Goal: Information Seeking & Learning: Learn about a topic

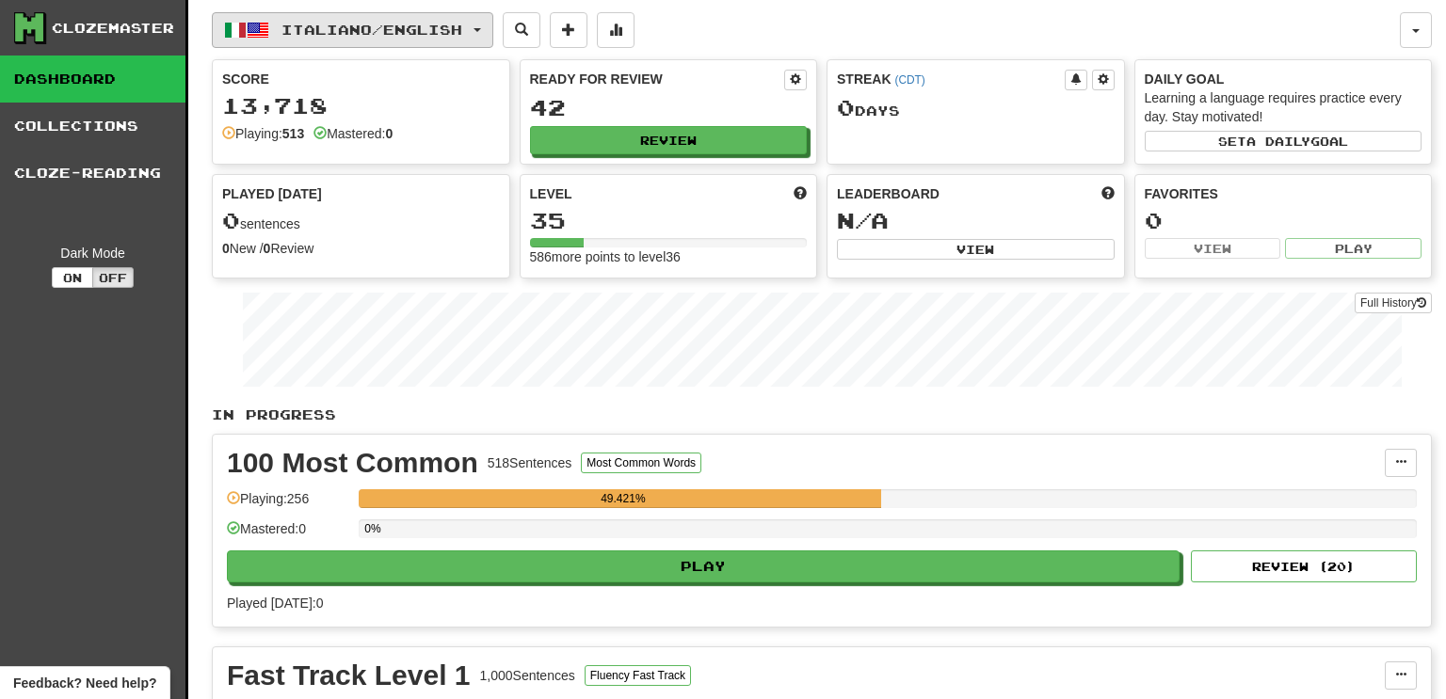
click at [240, 38] on span "button" at bounding box center [235, 30] width 23 height 23
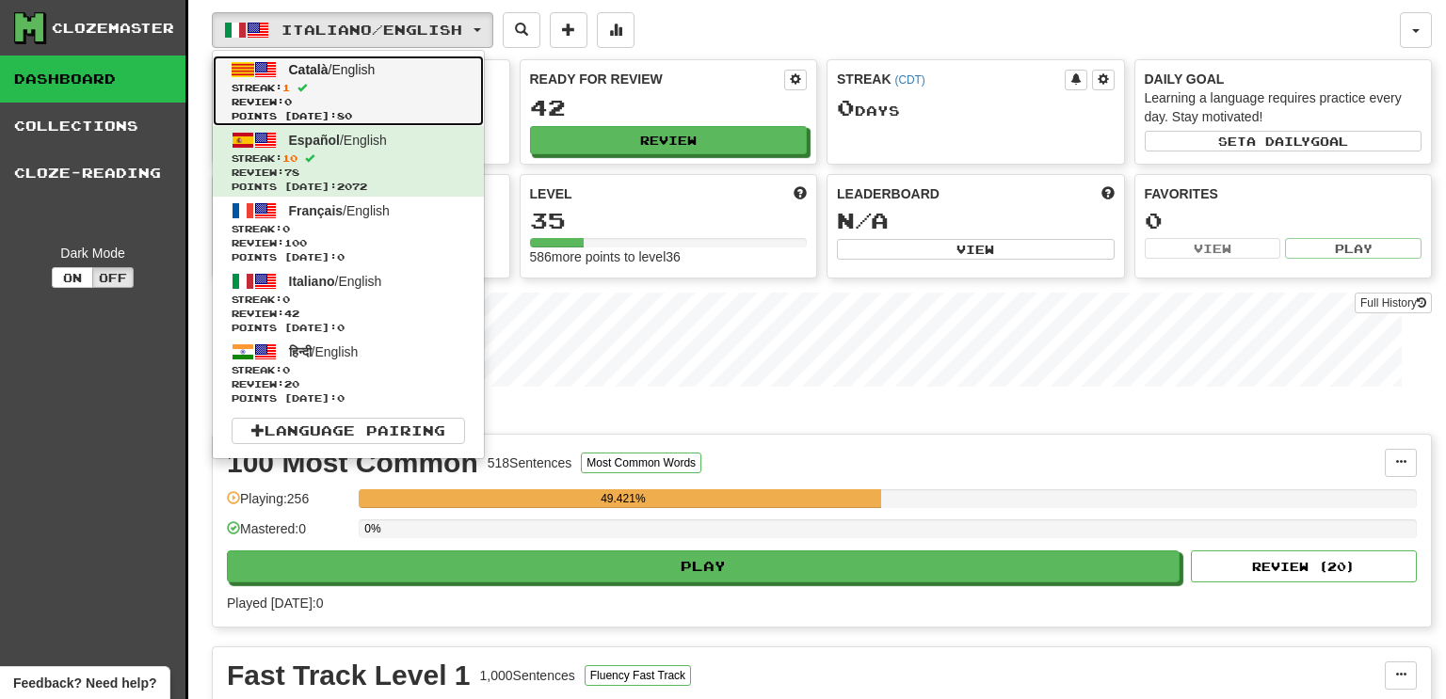
click at [325, 95] on span "Review: 0" at bounding box center [348, 102] width 233 height 14
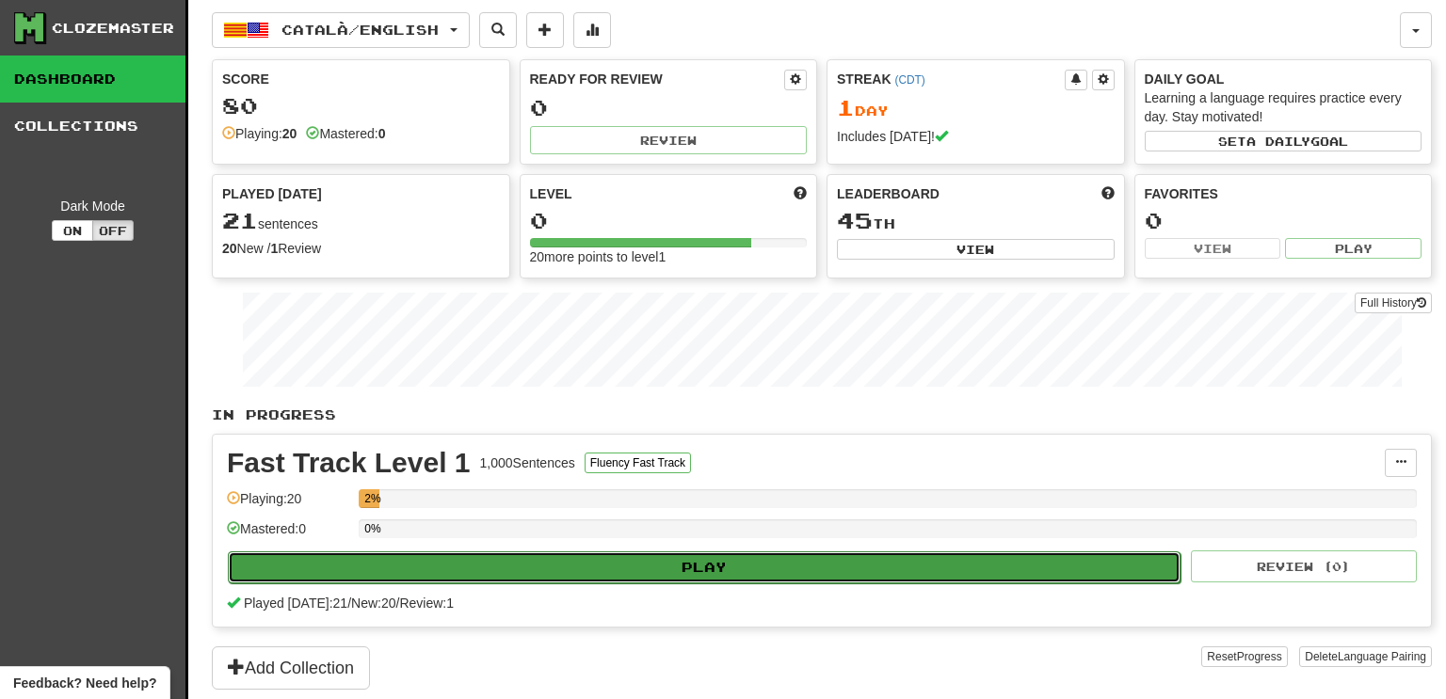
click at [988, 557] on button "Play" at bounding box center [704, 568] width 953 height 32
select select "**"
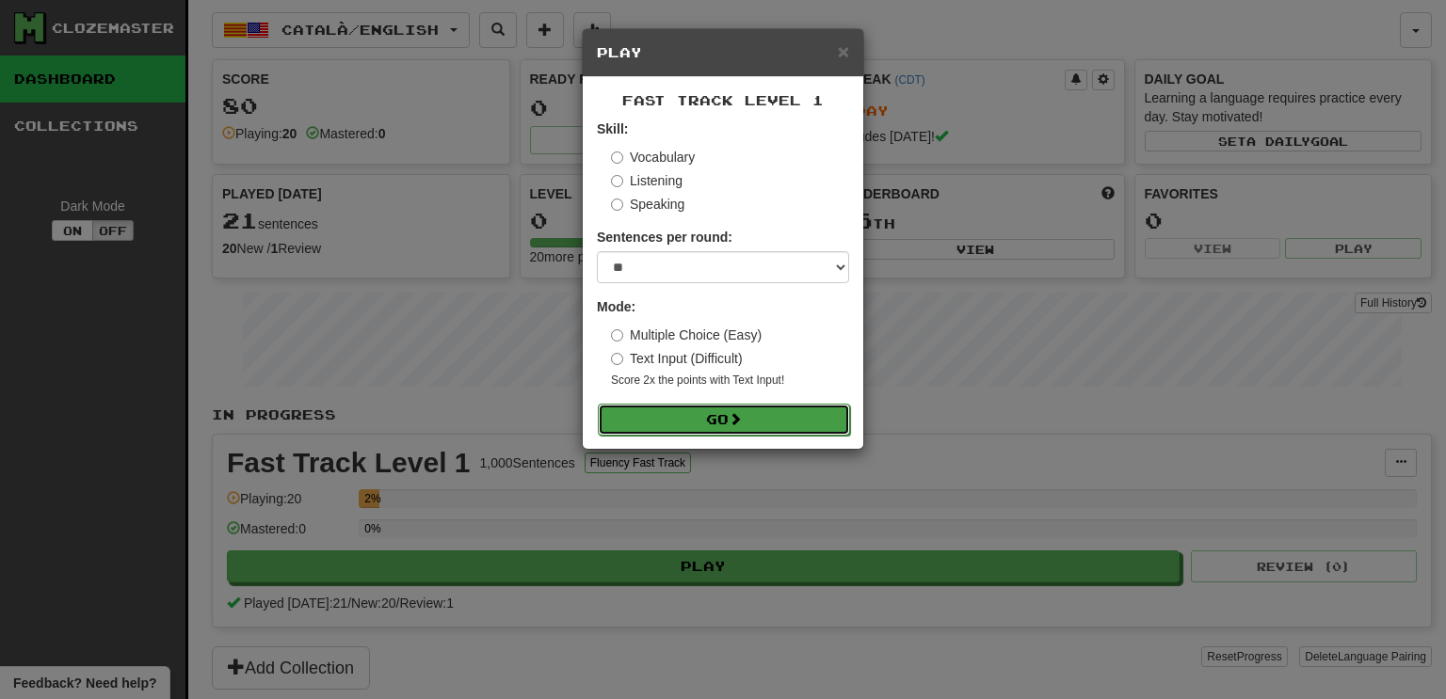
click at [816, 433] on button "Go" at bounding box center [724, 420] width 252 height 32
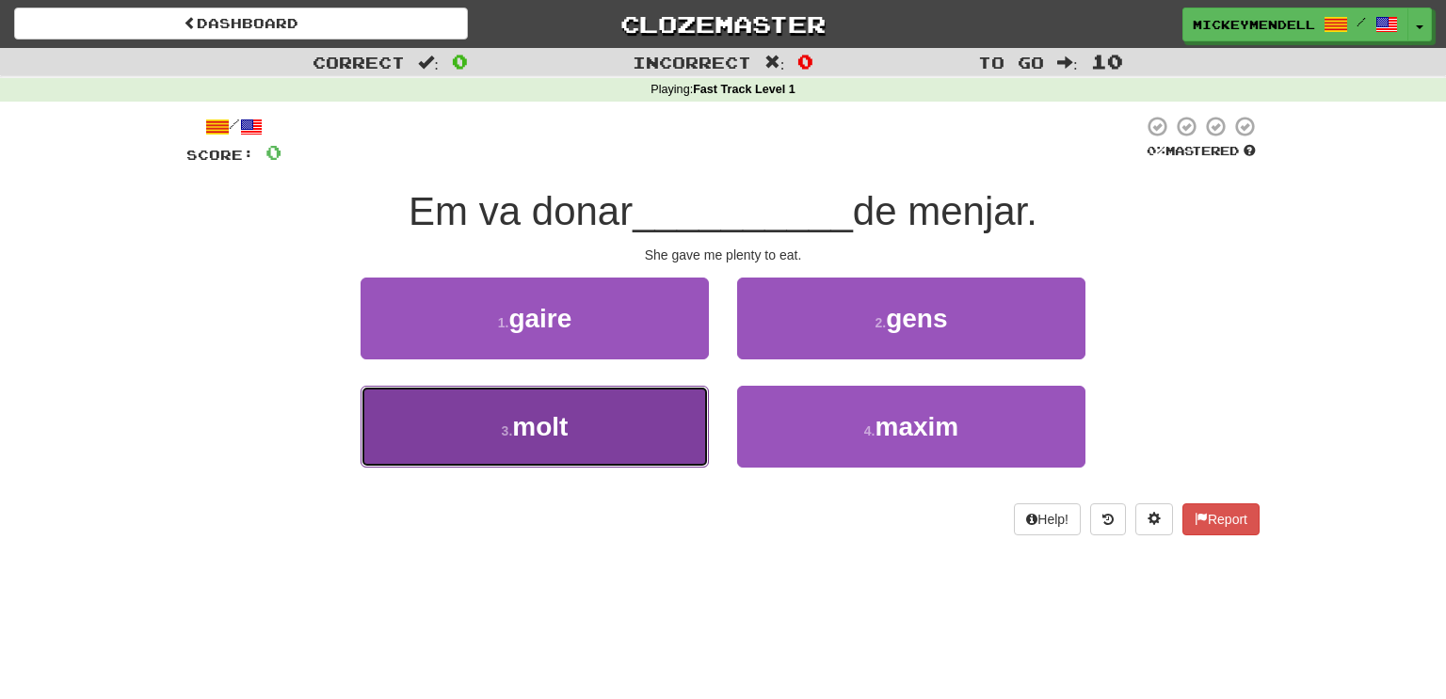
click at [551, 425] on span "molt" at bounding box center [540, 426] width 56 height 29
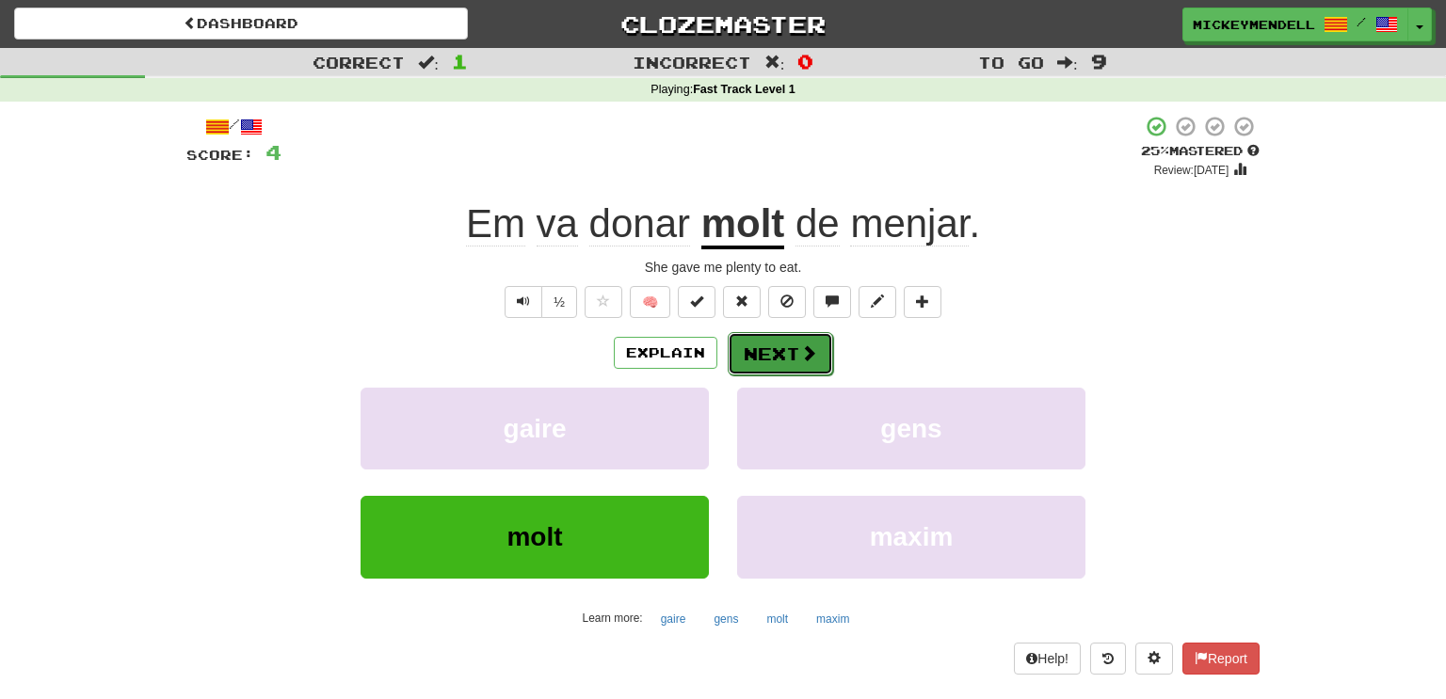
click at [762, 367] on button "Next" at bounding box center [780, 353] width 105 height 43
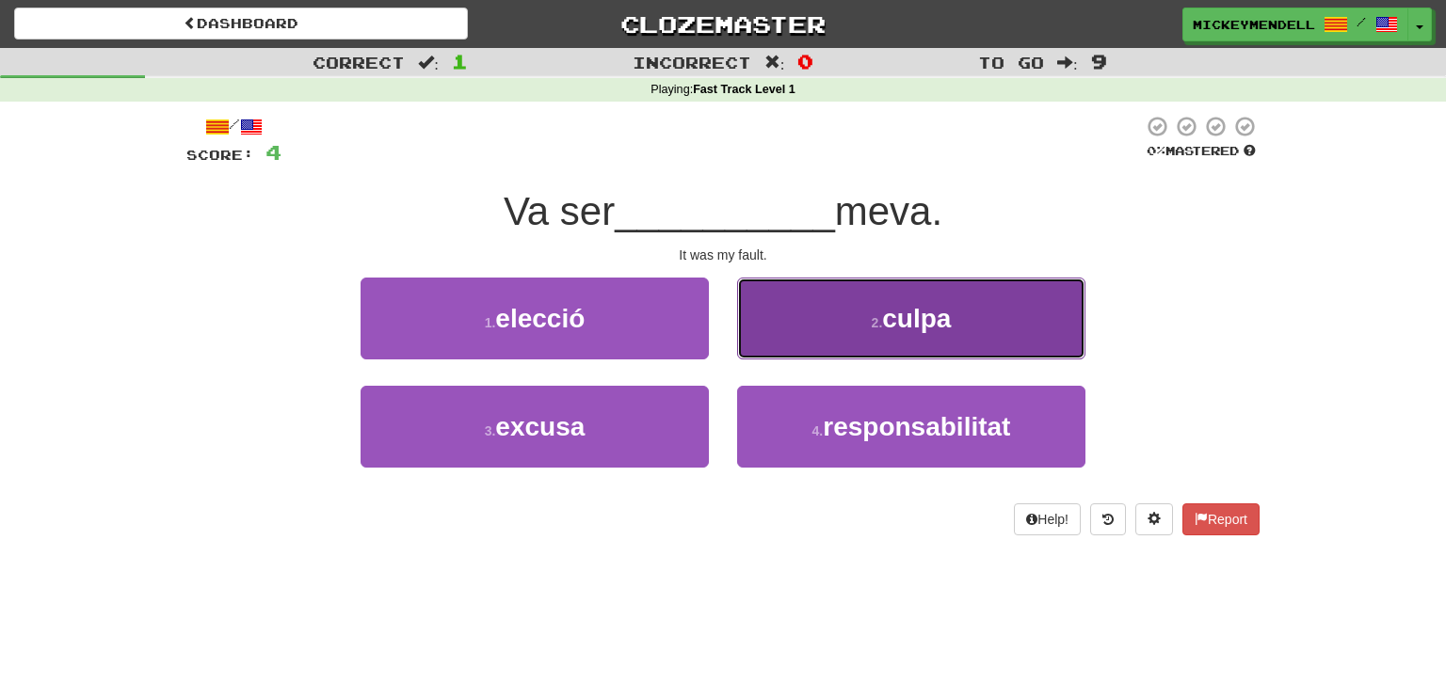
click at [861, 334] on button "2 . culpa" at bounding box center [911, 319] width 348 height 82
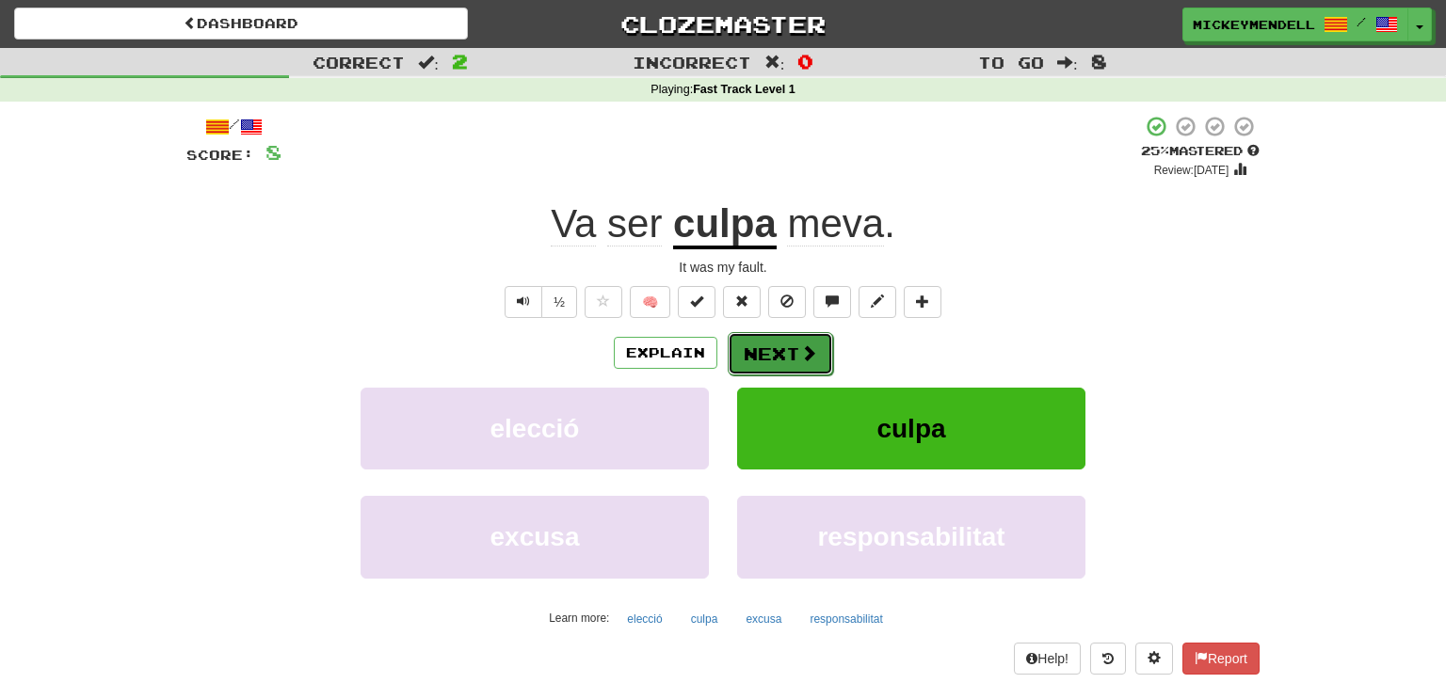
click at [810, 335] on button "Next" at bounding box center [780, 353] width 105 height 43
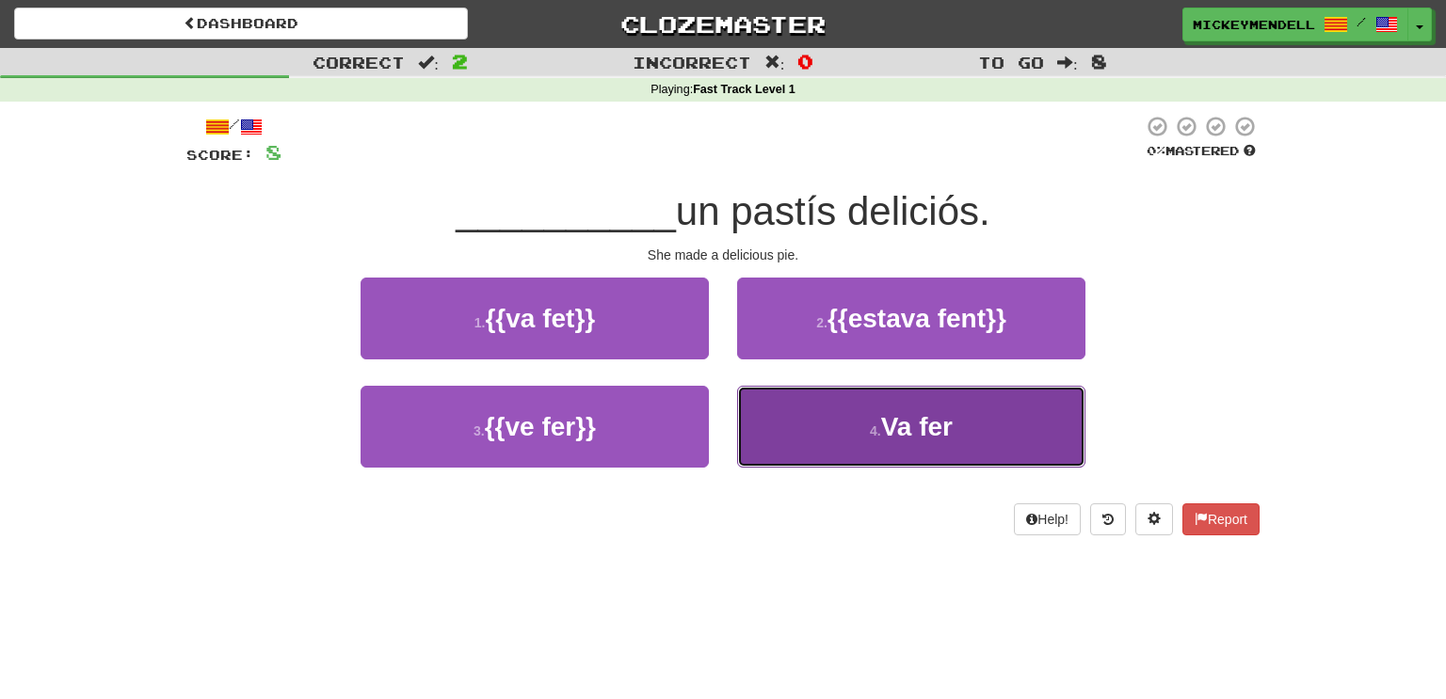
click at [833, 399] on button "4 . Va fer" at bounding box center [911, 427] width 348 height 82
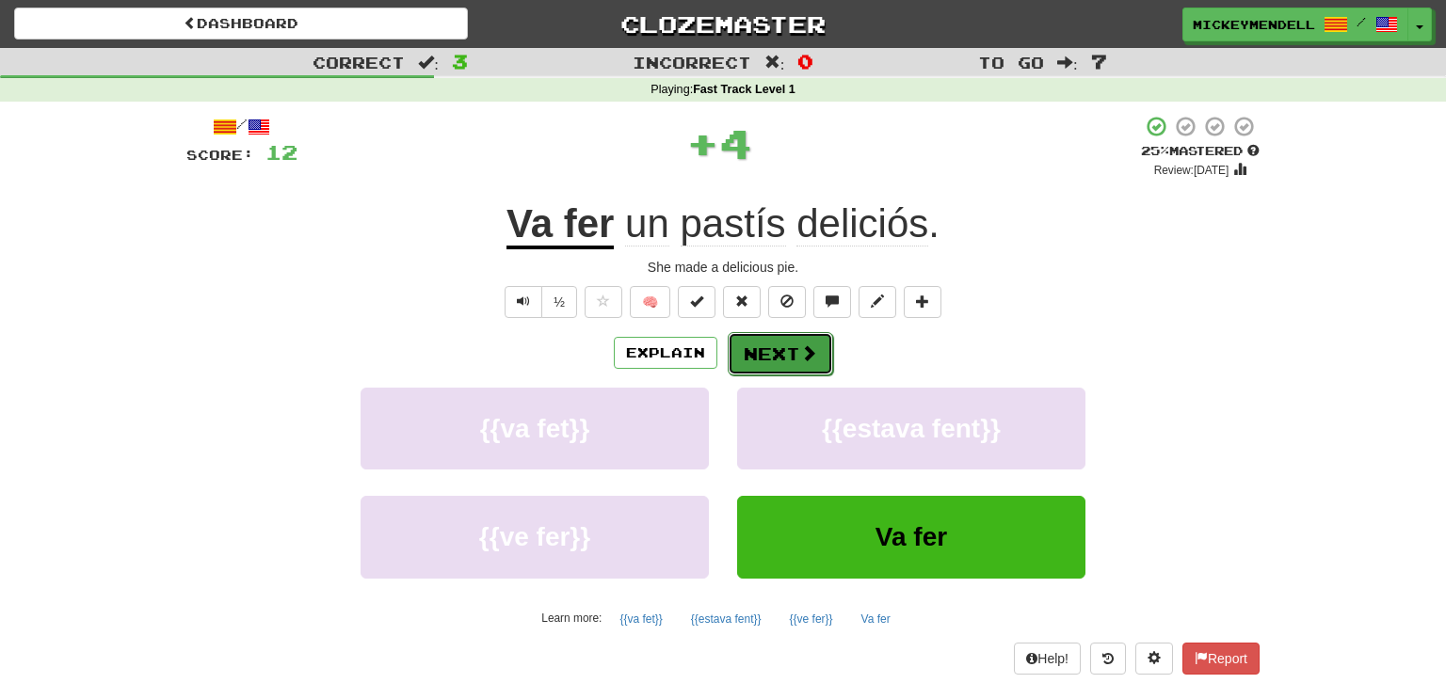
click at [816, 370] on button "Next" at bounding box center [780, 353] width 105 height 43
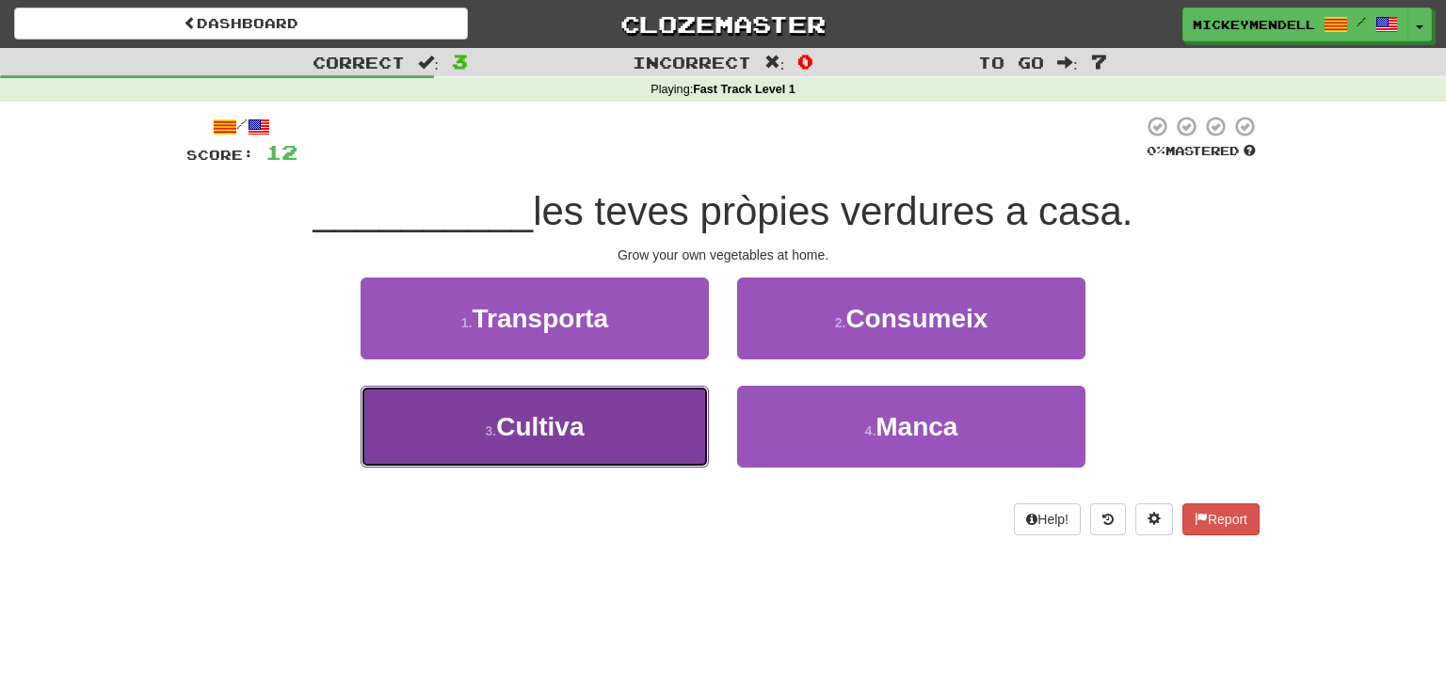
click at [661, 423] on button "3 . Cultiva" at bounding box center [535, 427] width 348 height 82
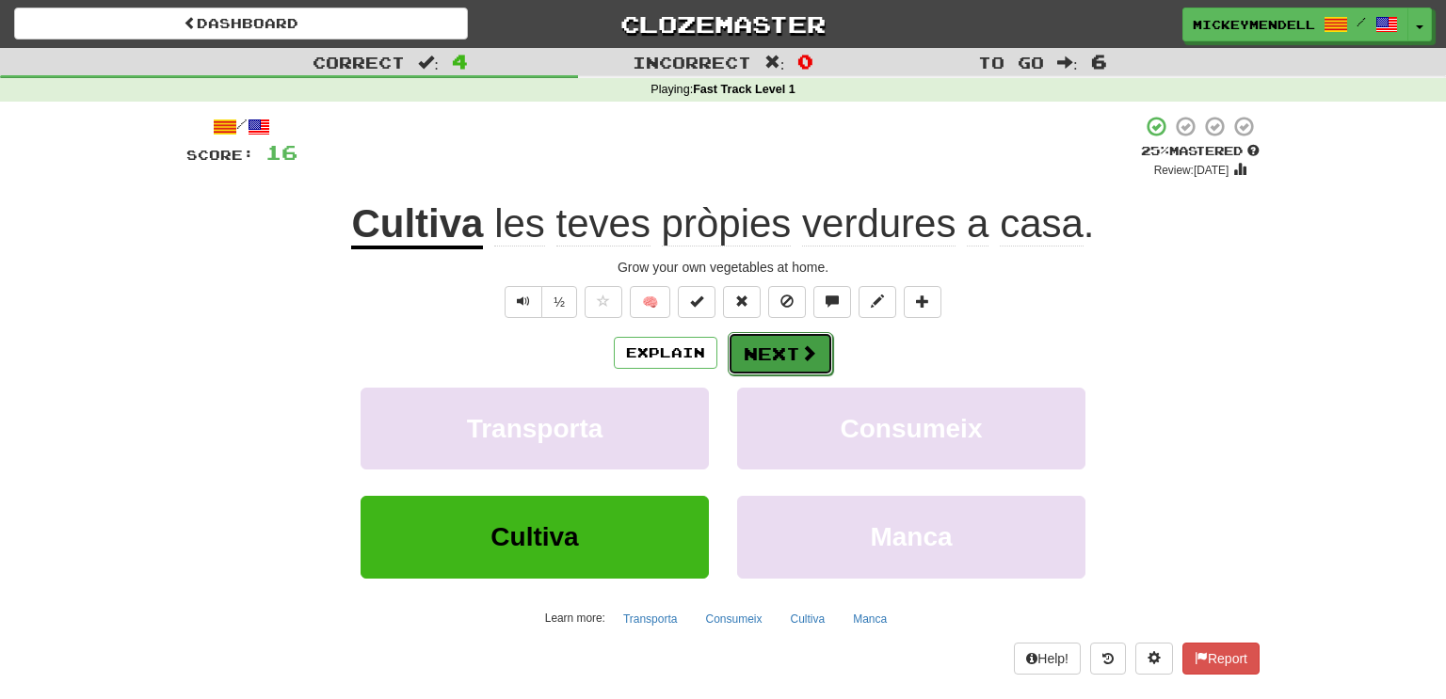
click at [806, 341] on button "Next" at bounding box center [780, 353] width 105 height 43
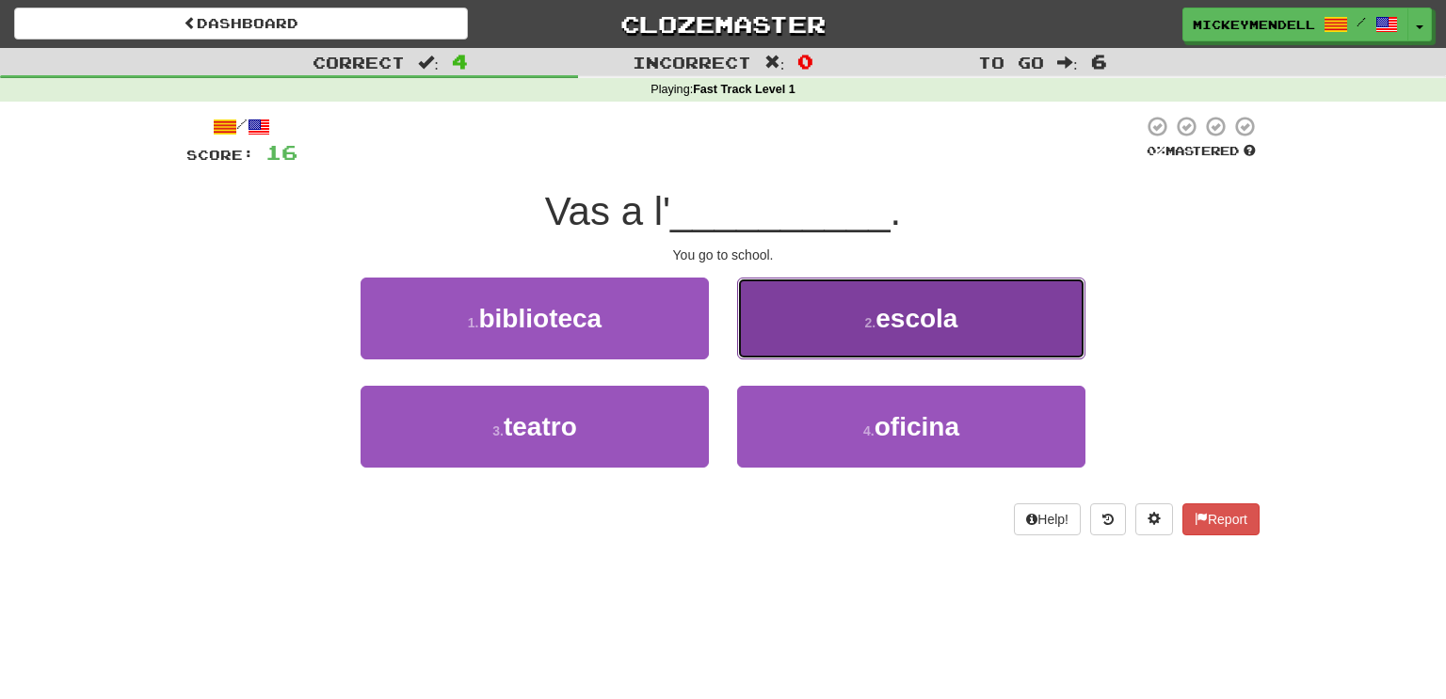
click at [846, 326] on button "2 . escola" at bounding box center [911, 319] width 348 height 82
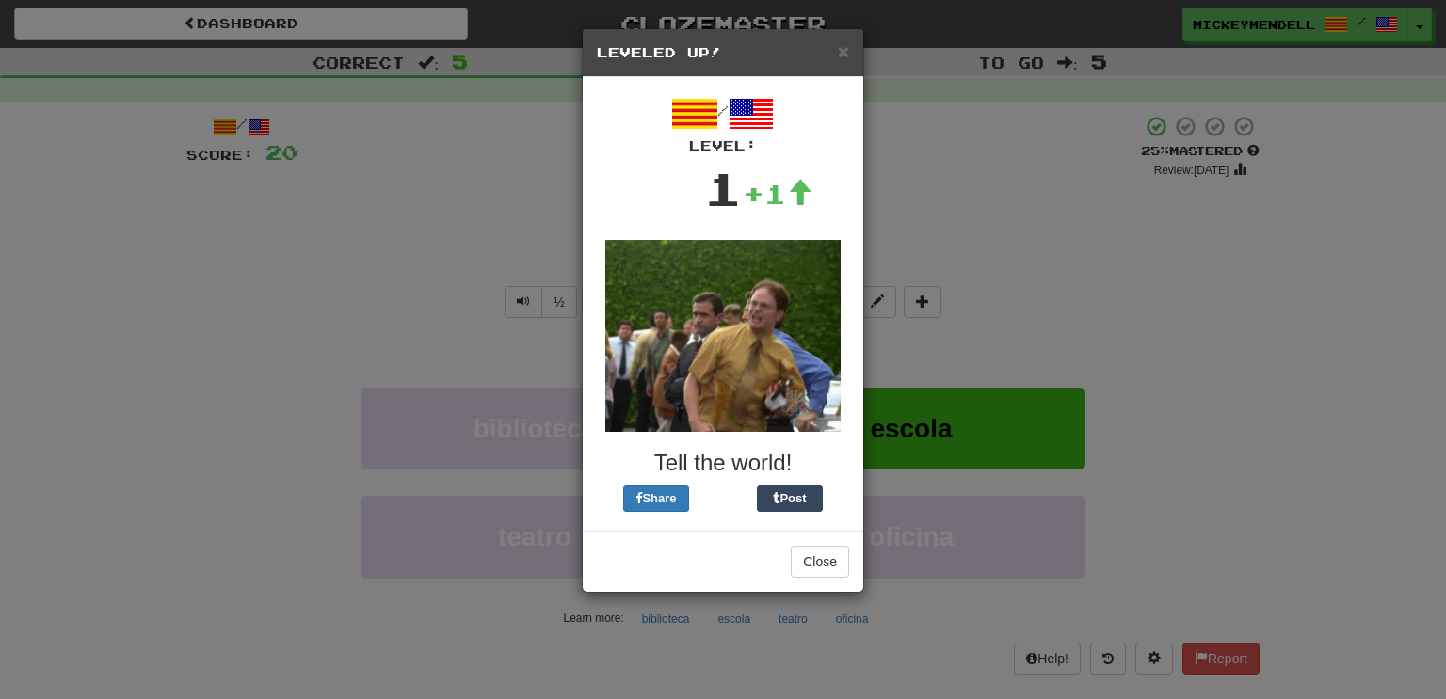
click at [840, 65] on div "× Leveled Up!" at bounding box center [723, 53] width 281 height 48
click at [842, 58] on span "×" at bounding box center [843, 51] width 11 height 22
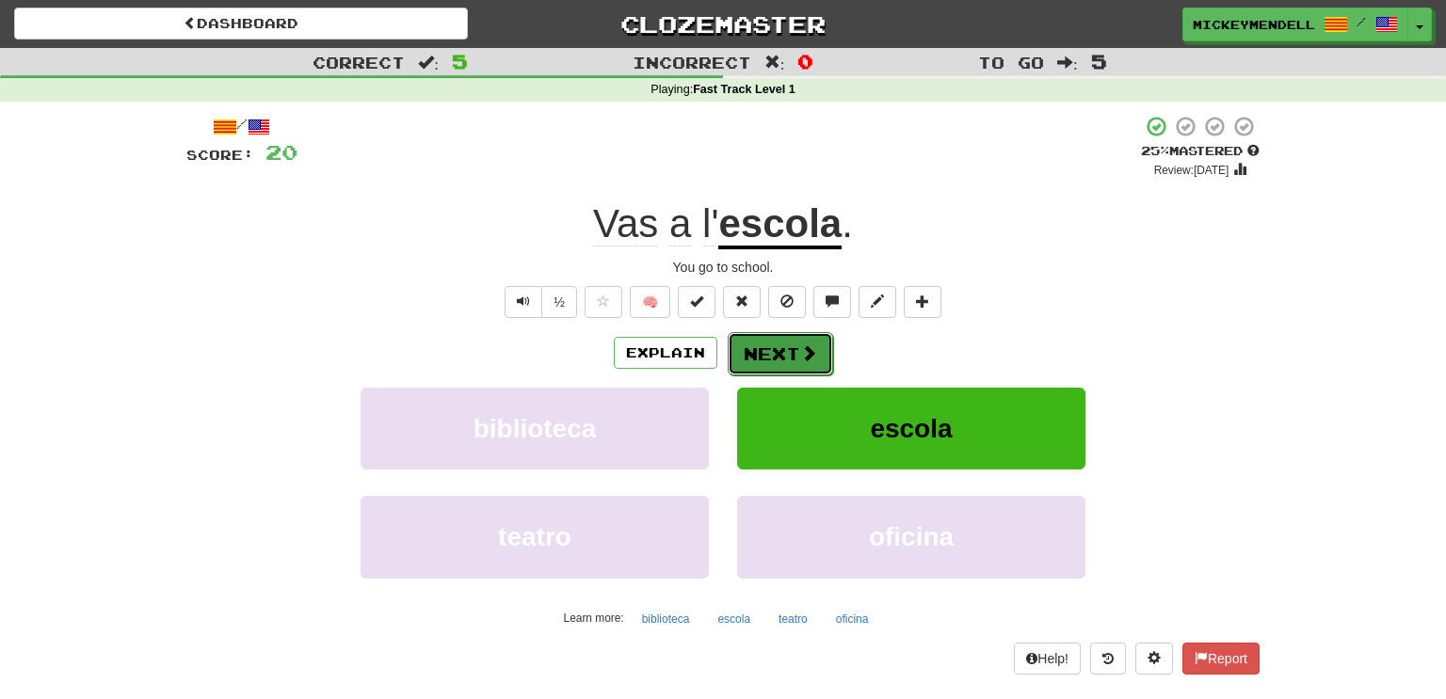
click at [778, 363] on button "Next" at bounding box center [780, 353] width 105 height 43
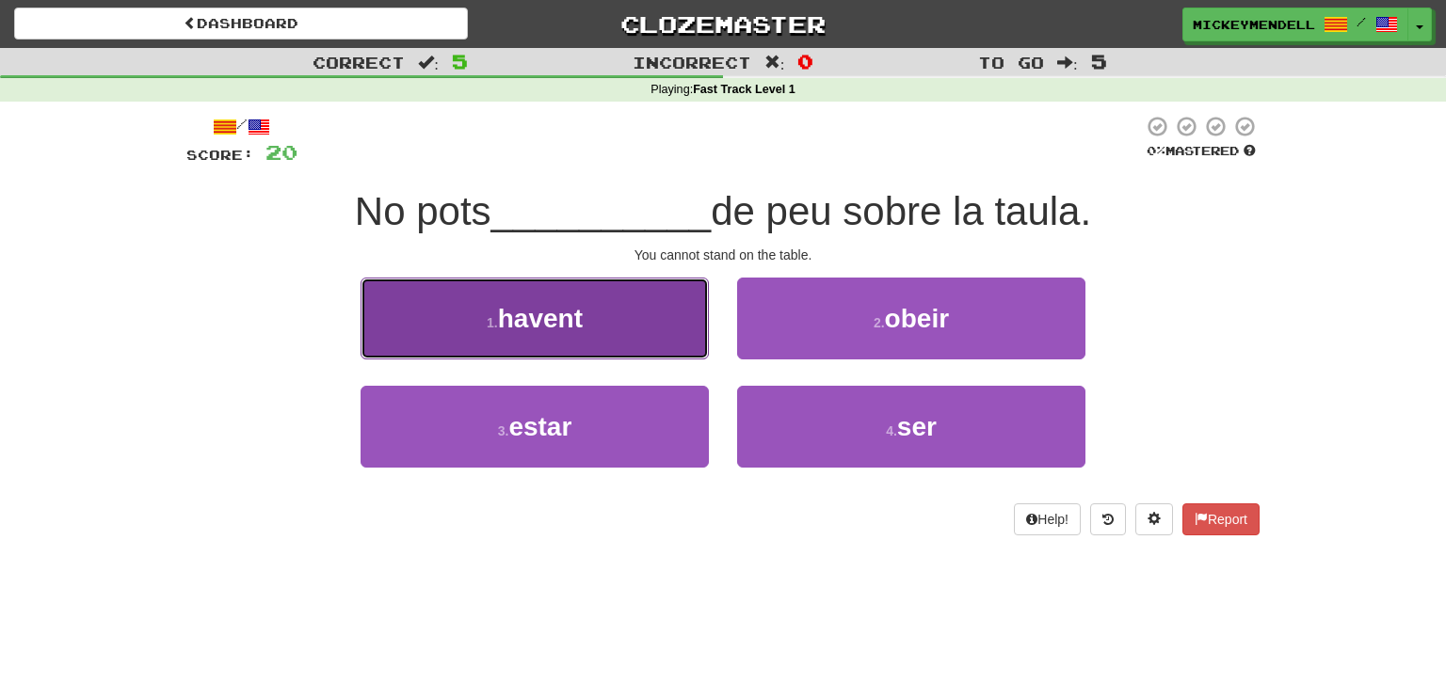
click at [699, 356] on button "1 . havent" at bounding box center [535, 319] width 348 height 82
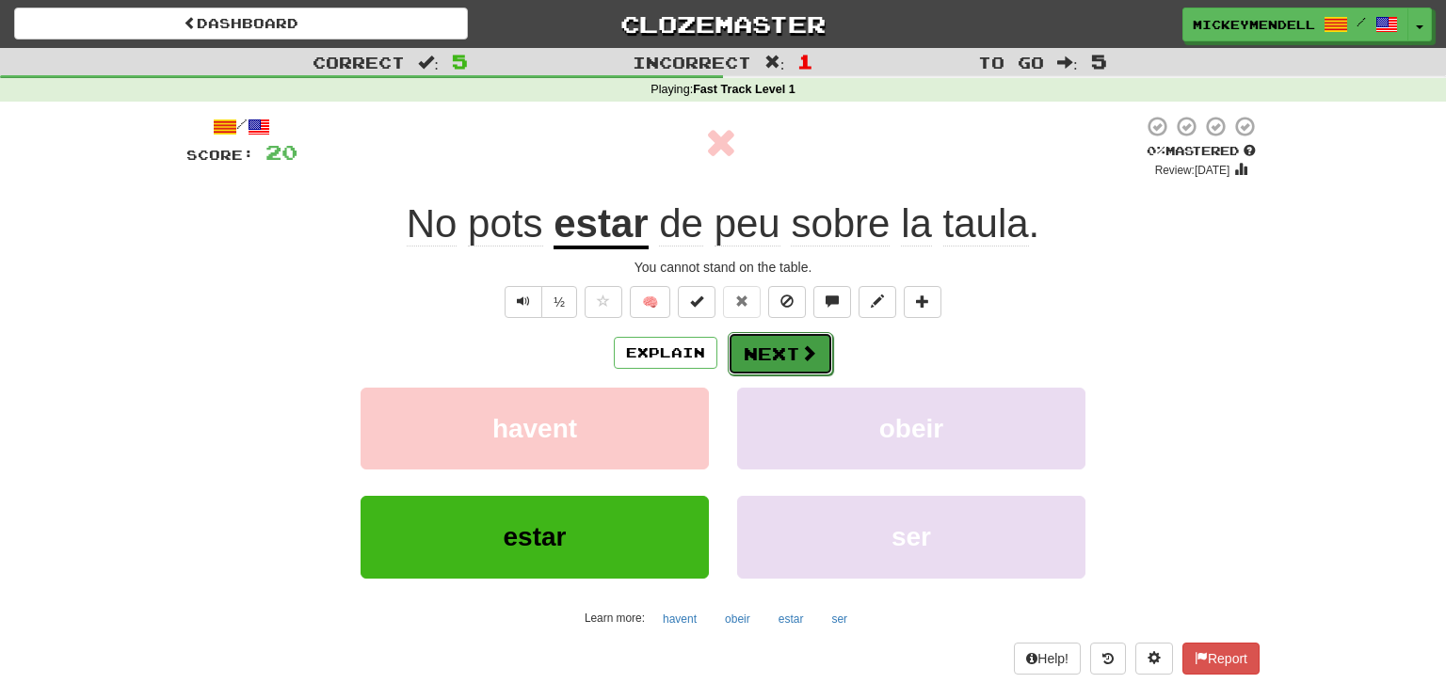
click at [805, 348] on span at bounding box center [808, 353] width 17 height 17
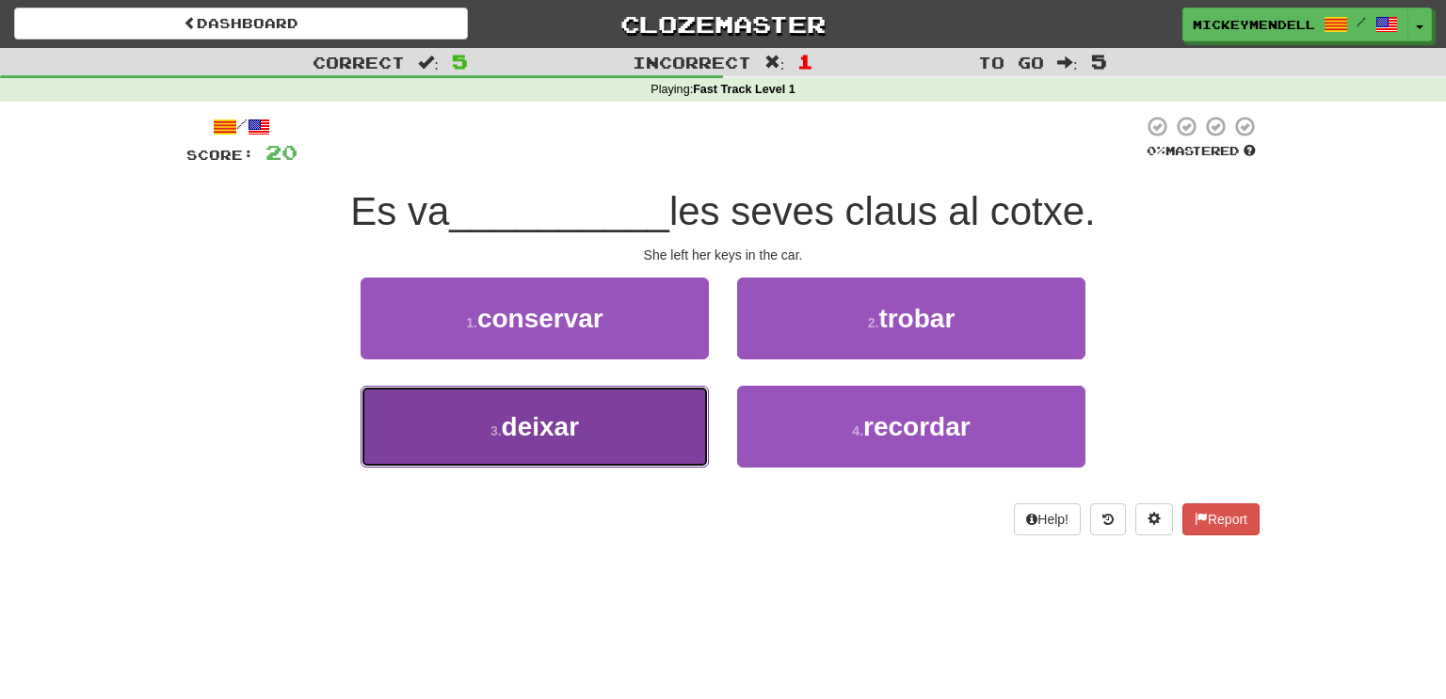
click at [612, 433] on button "3 . deixar" at bounding box center [535, 427] width 348 height 82
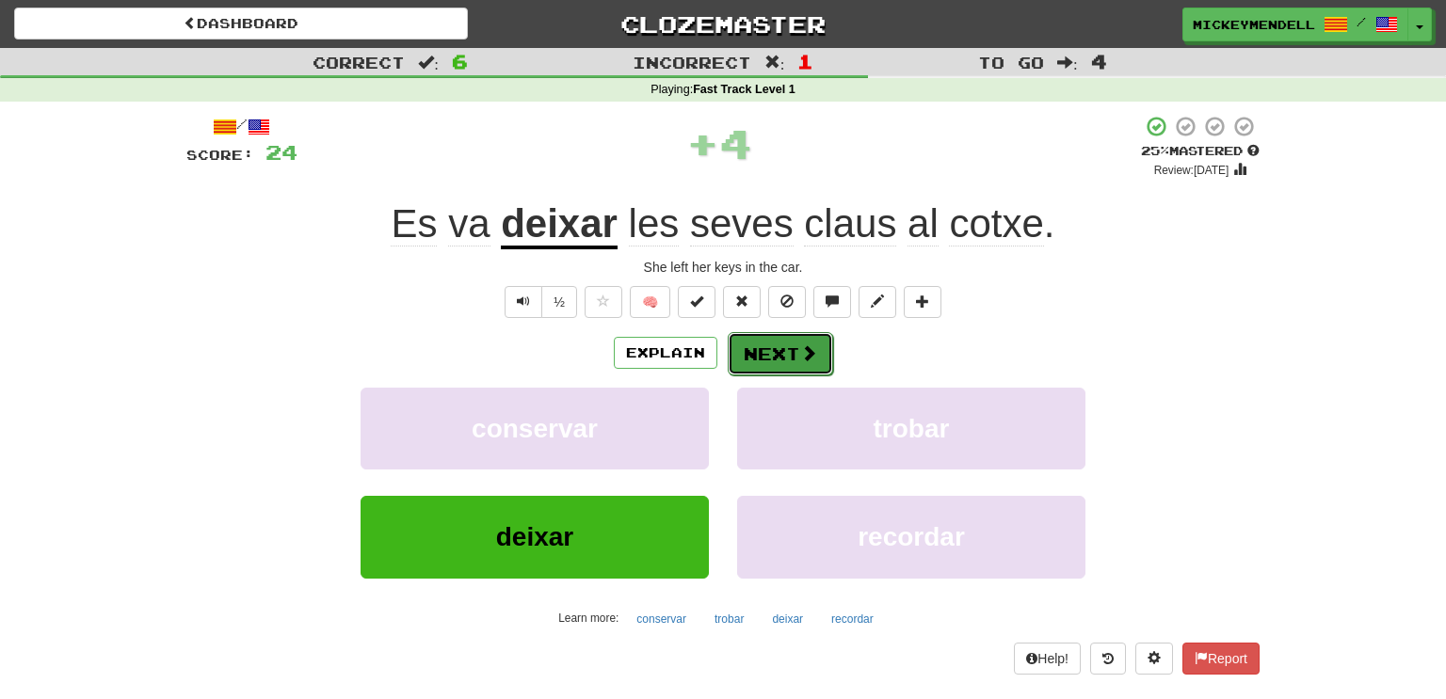
click at [791, 351] on button "Next" at bounding box center [780, 353] width 105 height 43
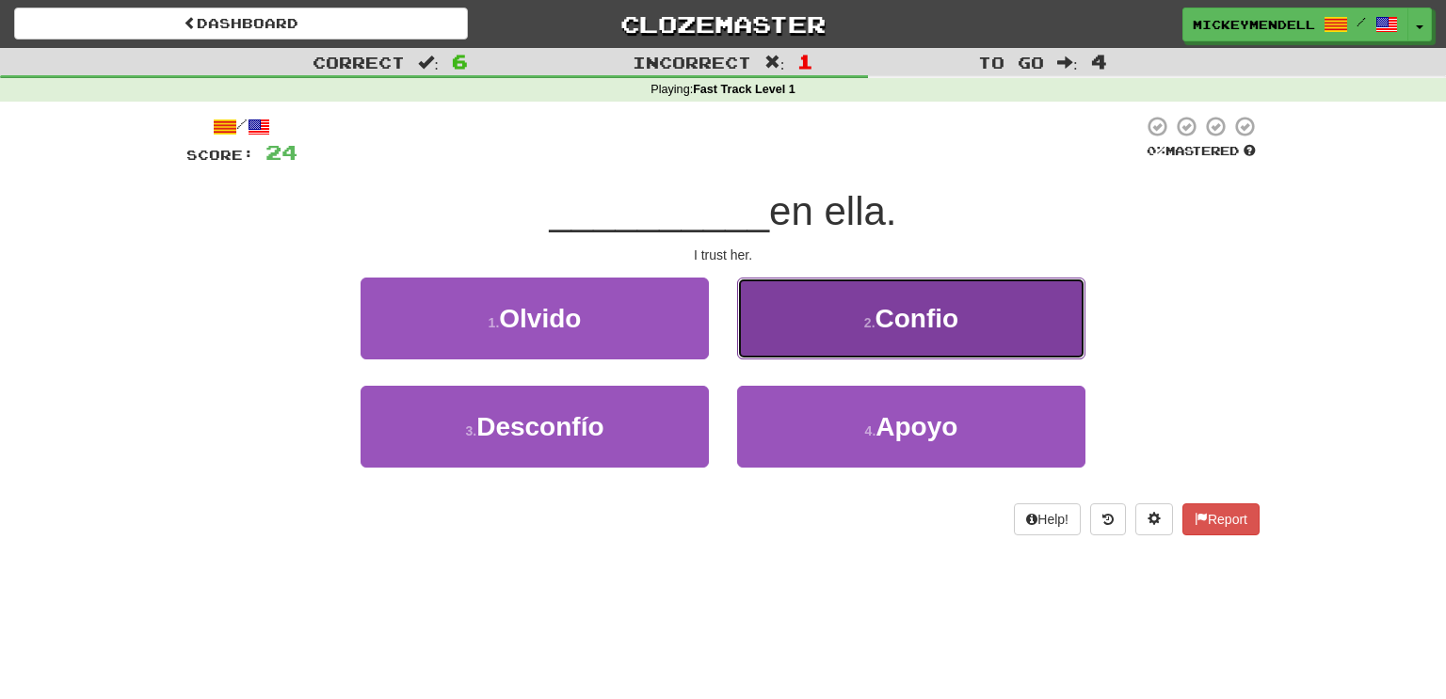
click at [869, 337] on button "2 . Confio" at bounding box center [911, 319] width 348 height 82
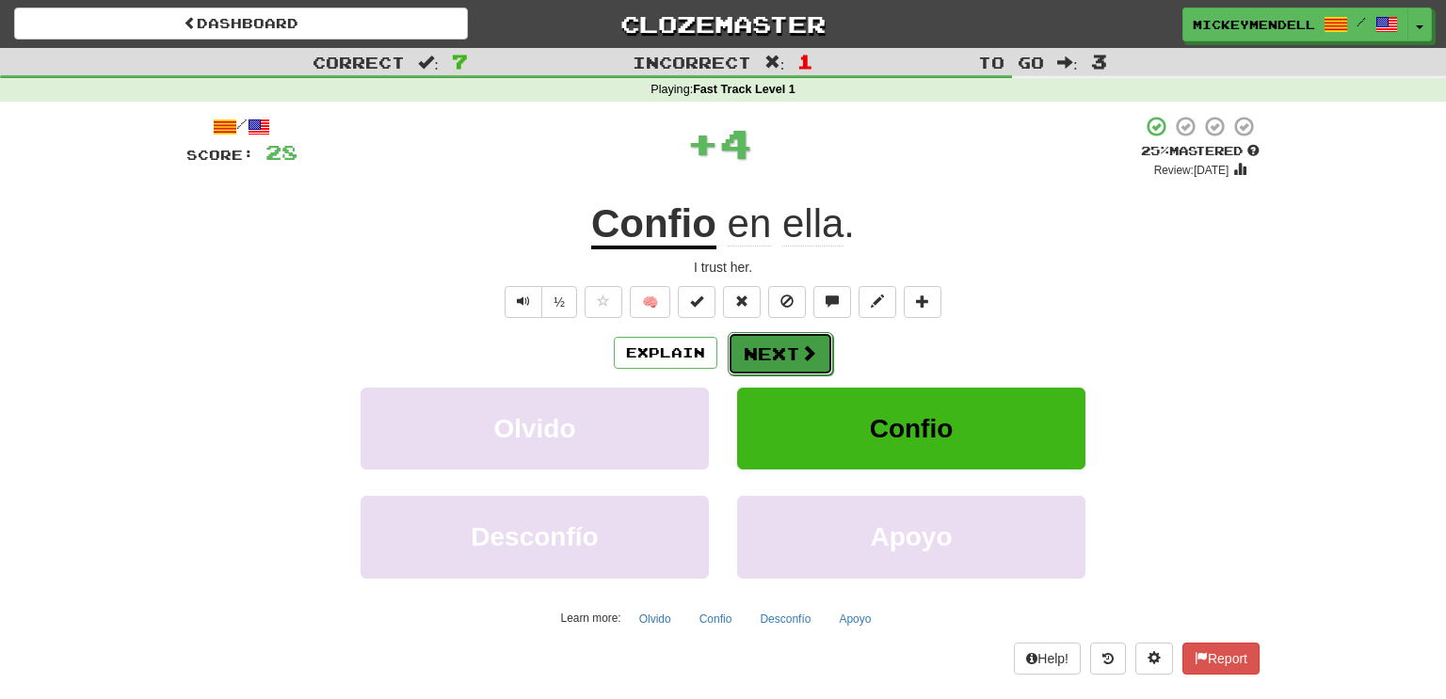
click at [785, 351] on button "Next" at bounding box center [780, 353] width 105 height 43
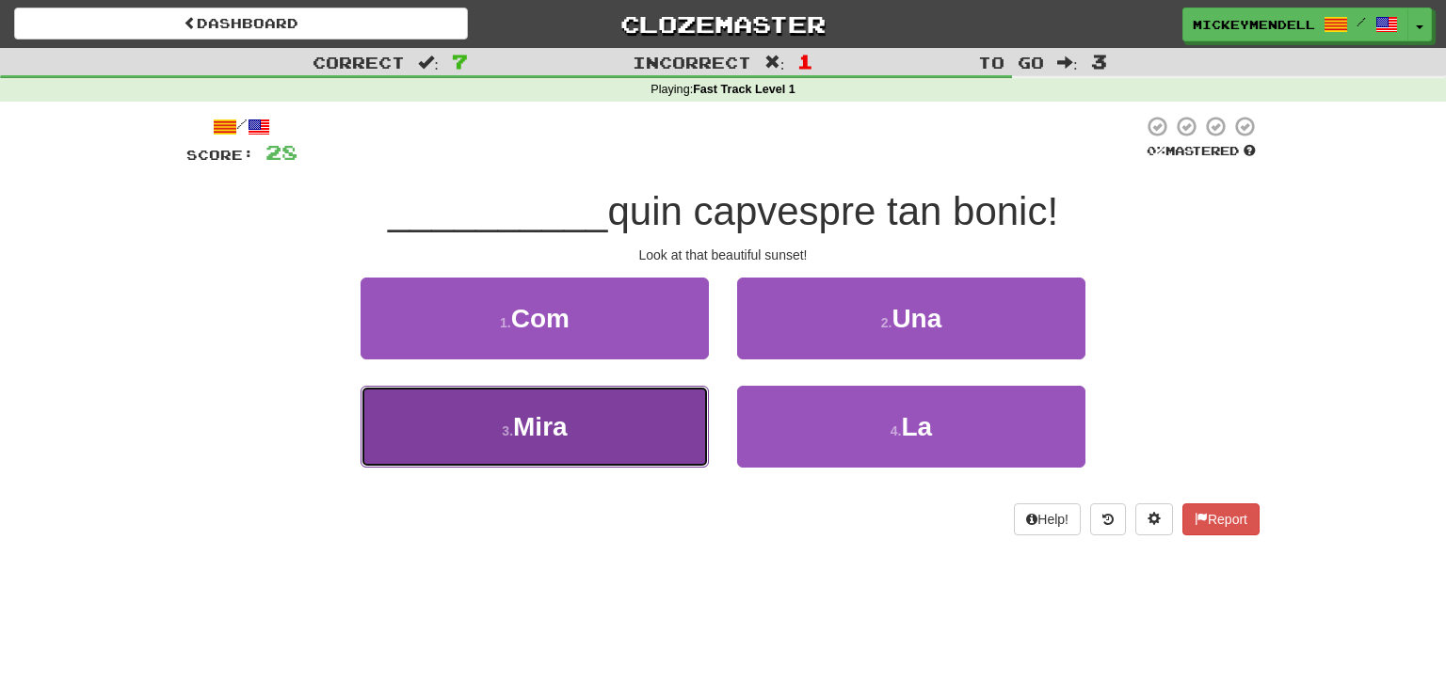
click at [582, 408] on button "3 . Mira" at bounding box center [535, 427] width 348 height 82
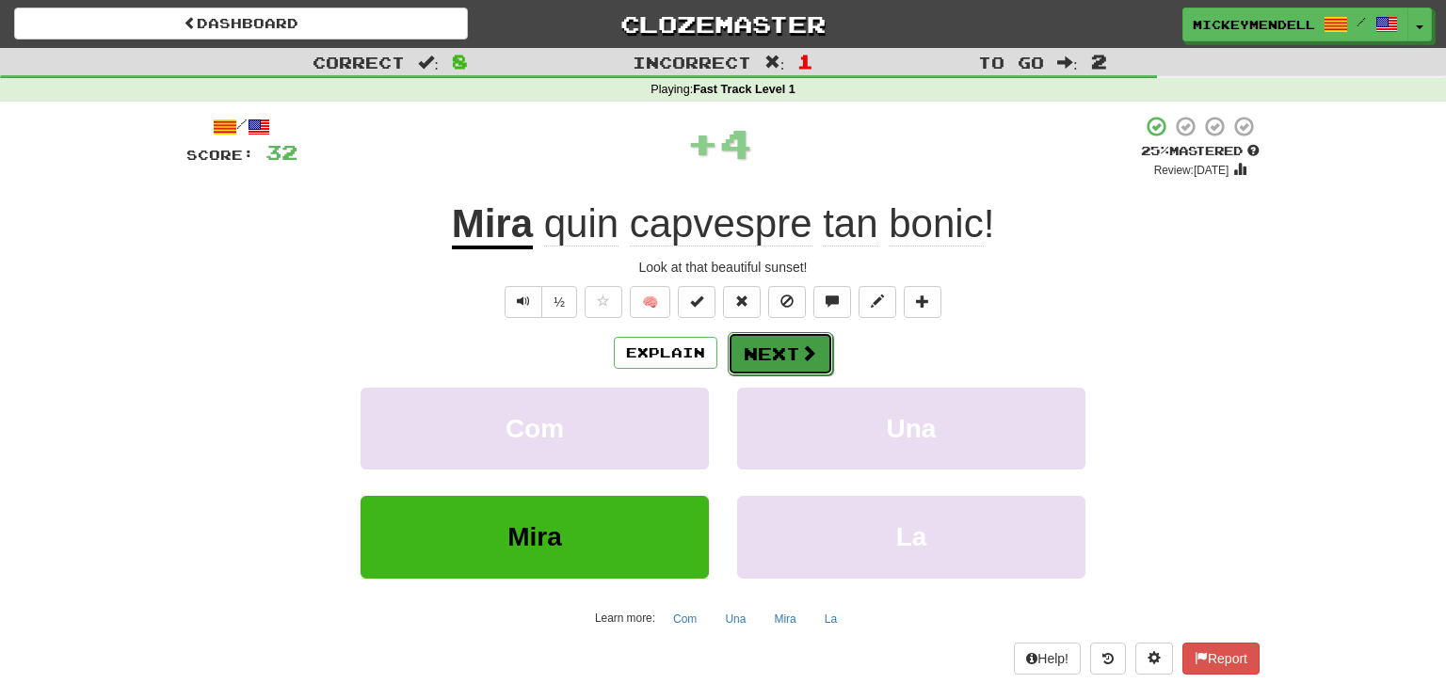
click at [809, 369] on button "Next" at bounding box center [780, 353] width 105 height 43
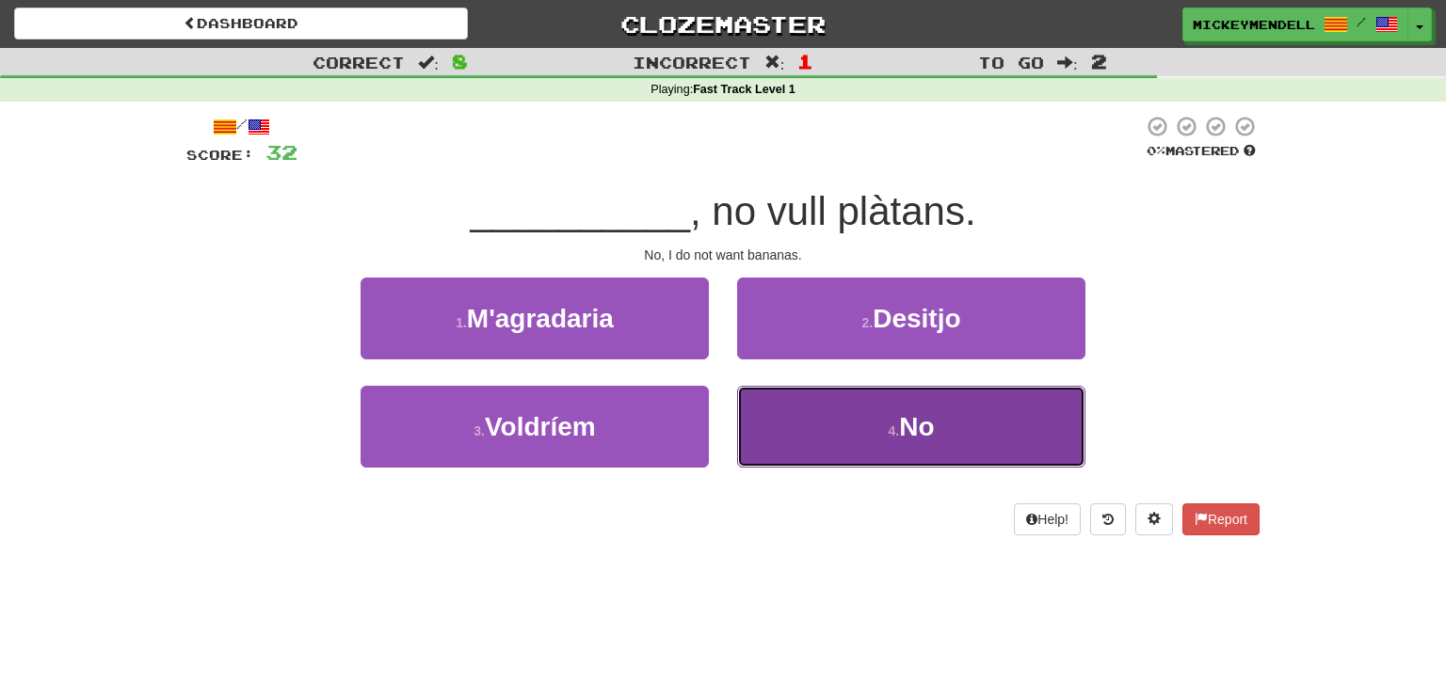
click at [875, 422] on button "4 . No" at bounding box center [911, 427] width 348 height 82
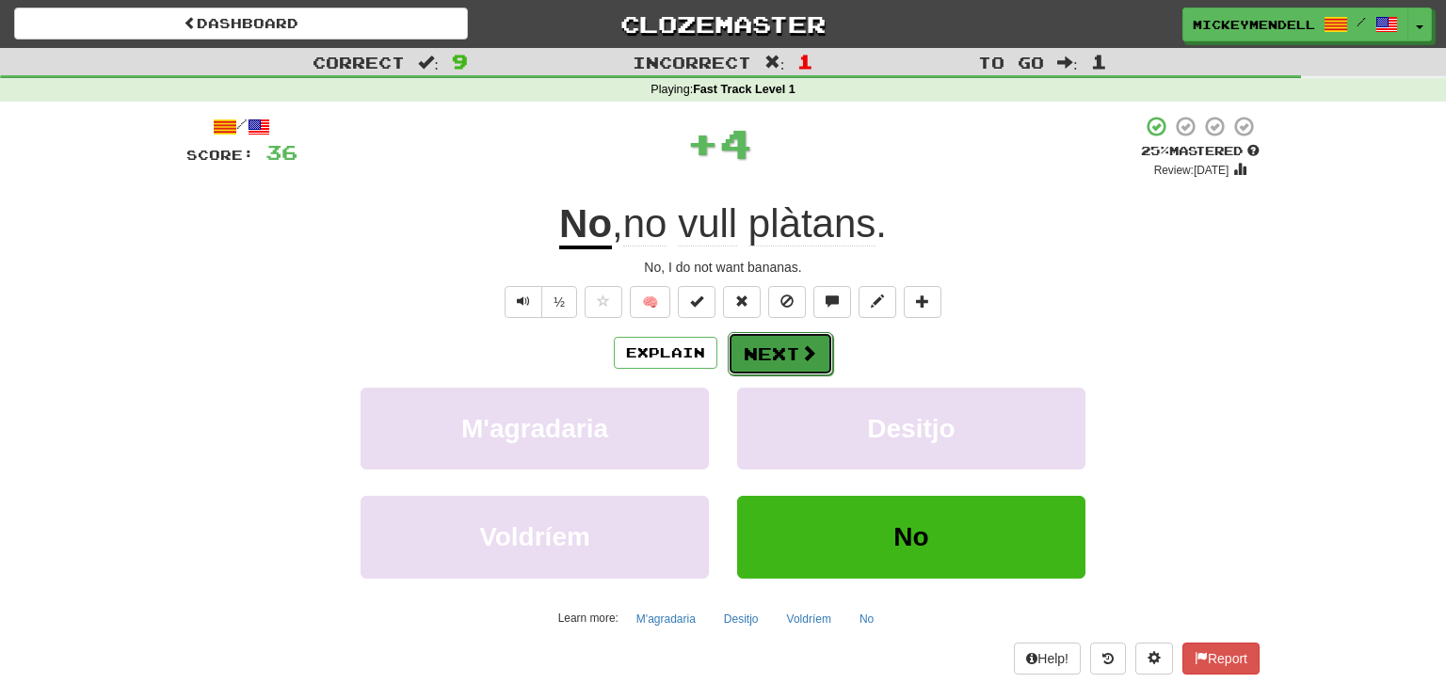
click at [767, 356] on button "Next" at bounding box center [780, 353] width 105 height 43
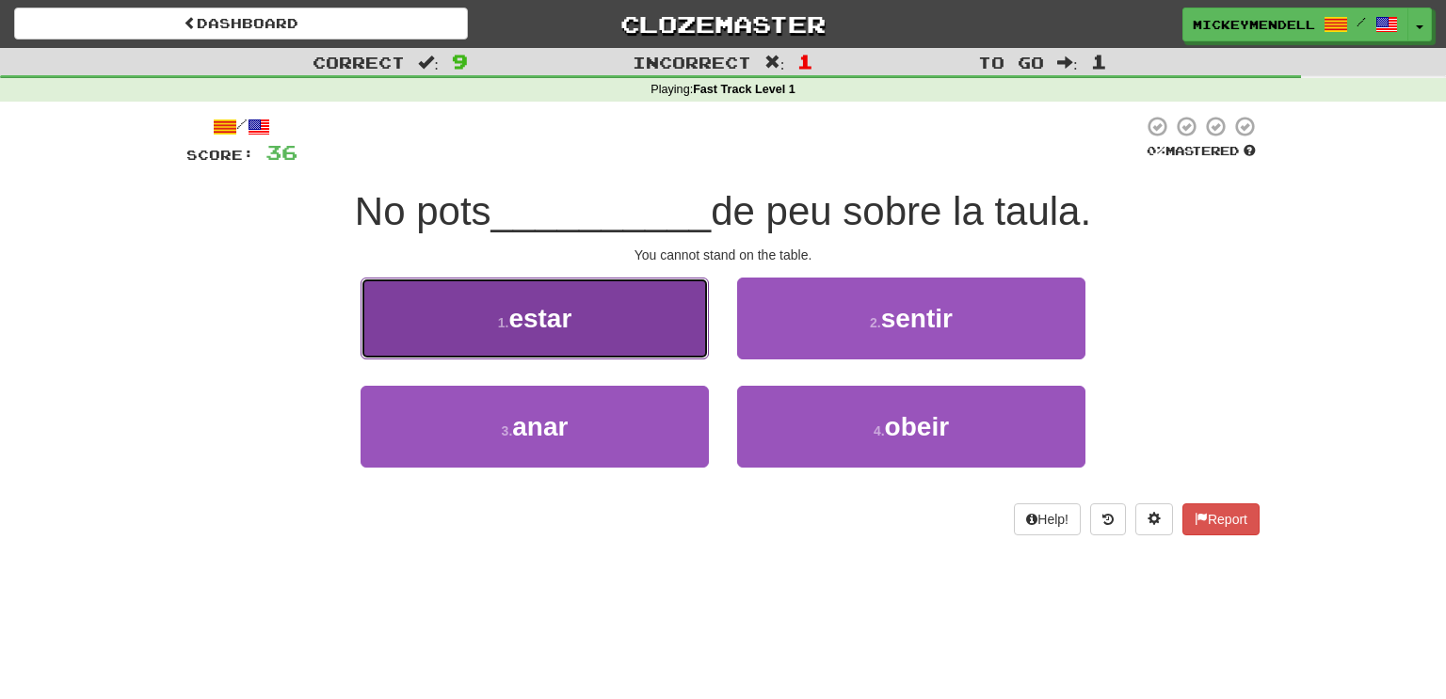
click at [676, 329] on button "1 . estar" at bounding box center [535, 319] width 348 height 82
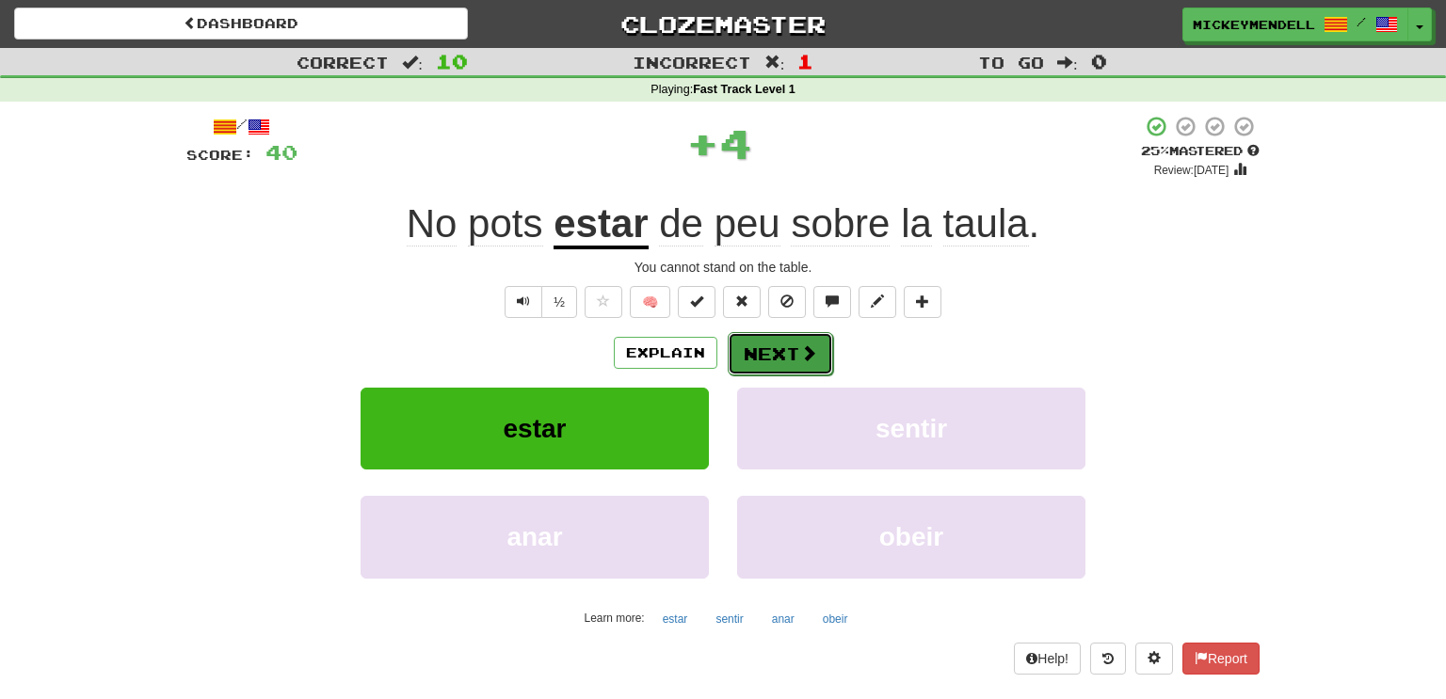
click at [767, 362] on button "Next" at bounding box center [780, 353] width 105 height 43
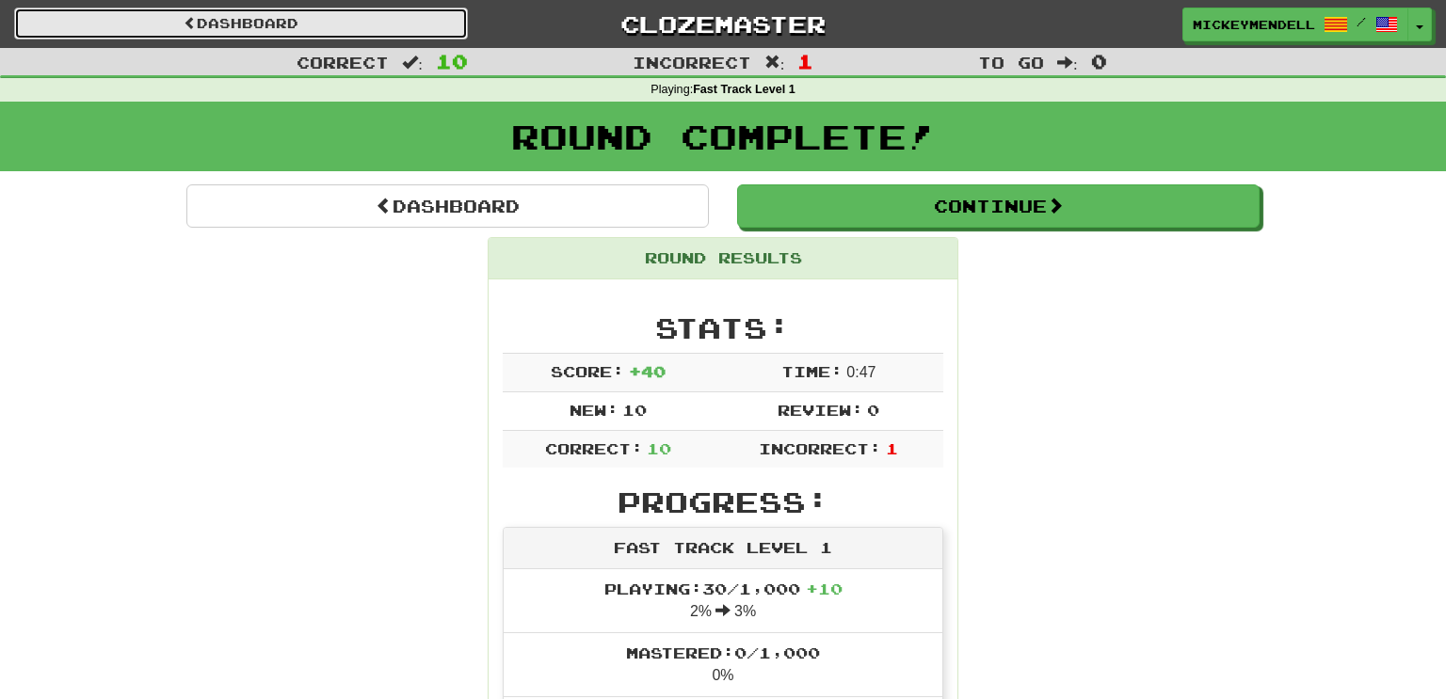
click at [443, 35] on link "Dashboard" at bounding box center [241, 24] width 454 height 32
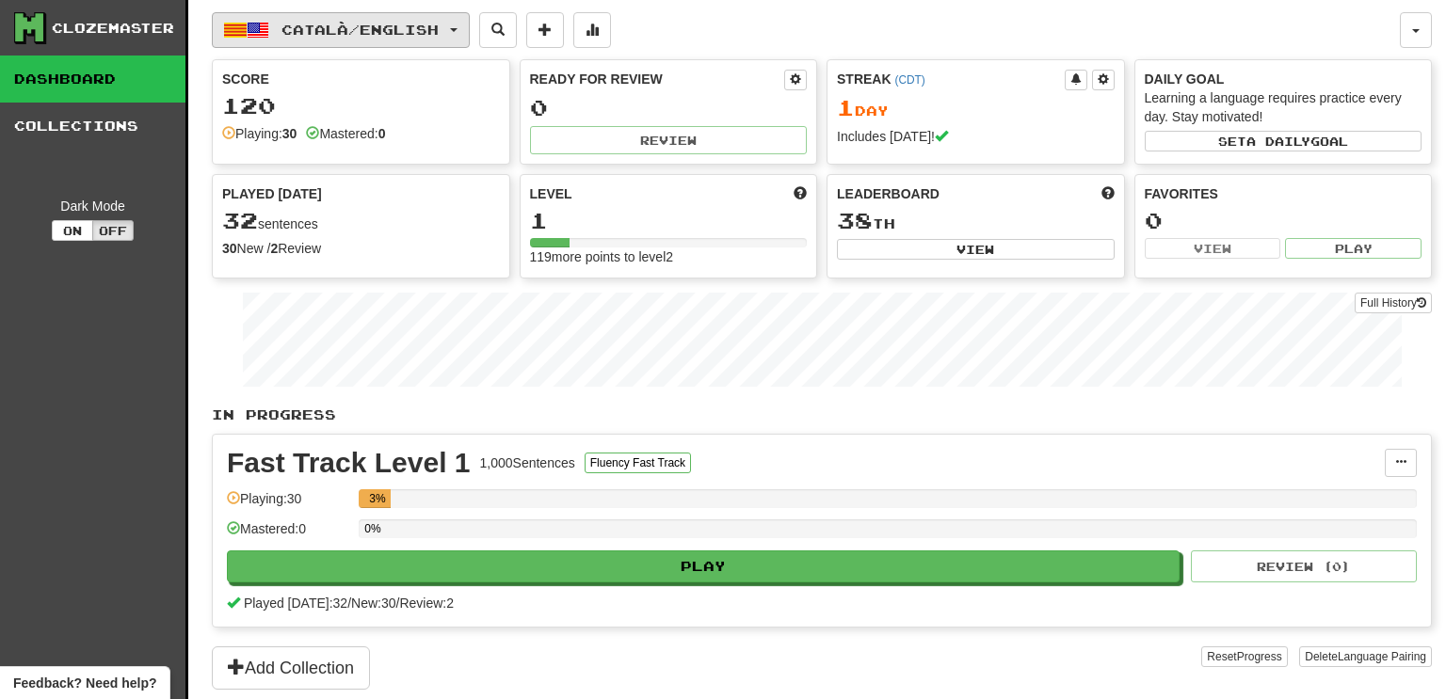
click at [439, 34] on span "Català / English" at bounding box center [359, 30] width 157 height 16
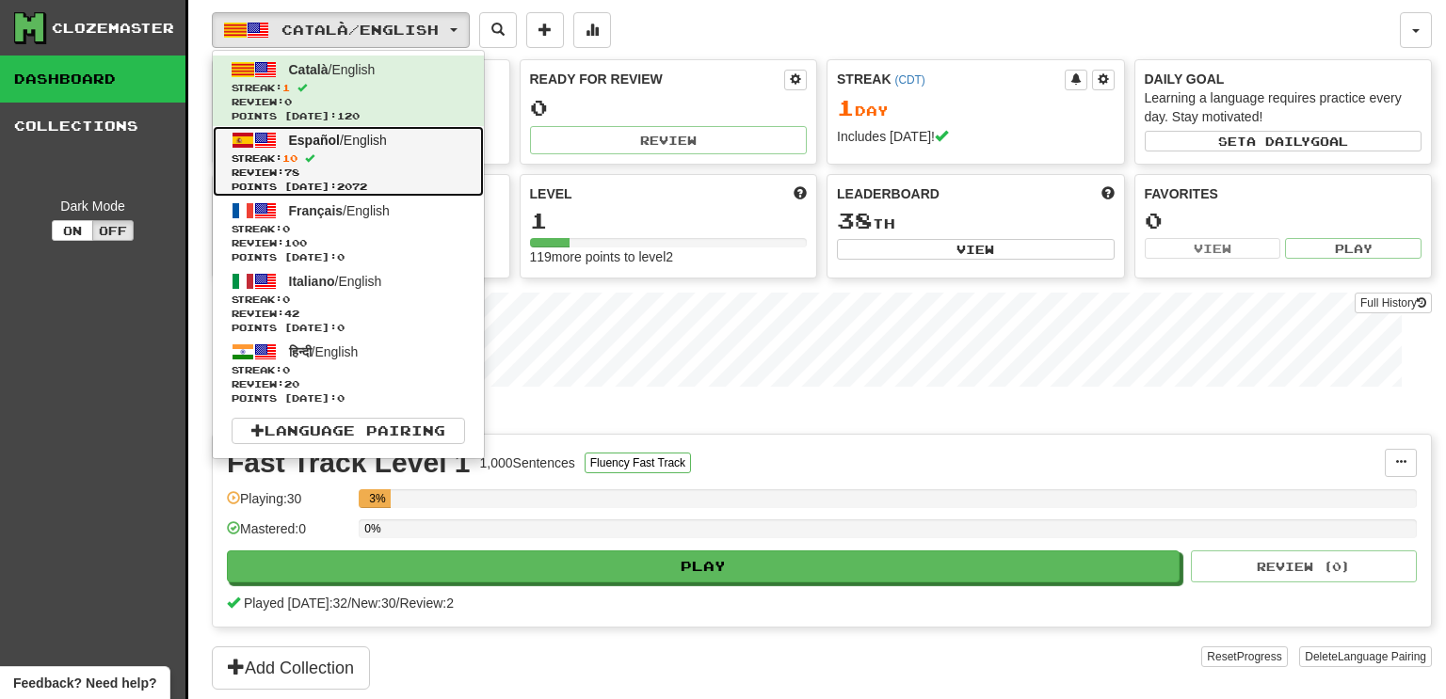
click at [425, 149] on link "Español / English Streak: 10 Review: 78 Points today: 2072" at bounding box center [348, 161] width 271 height 71
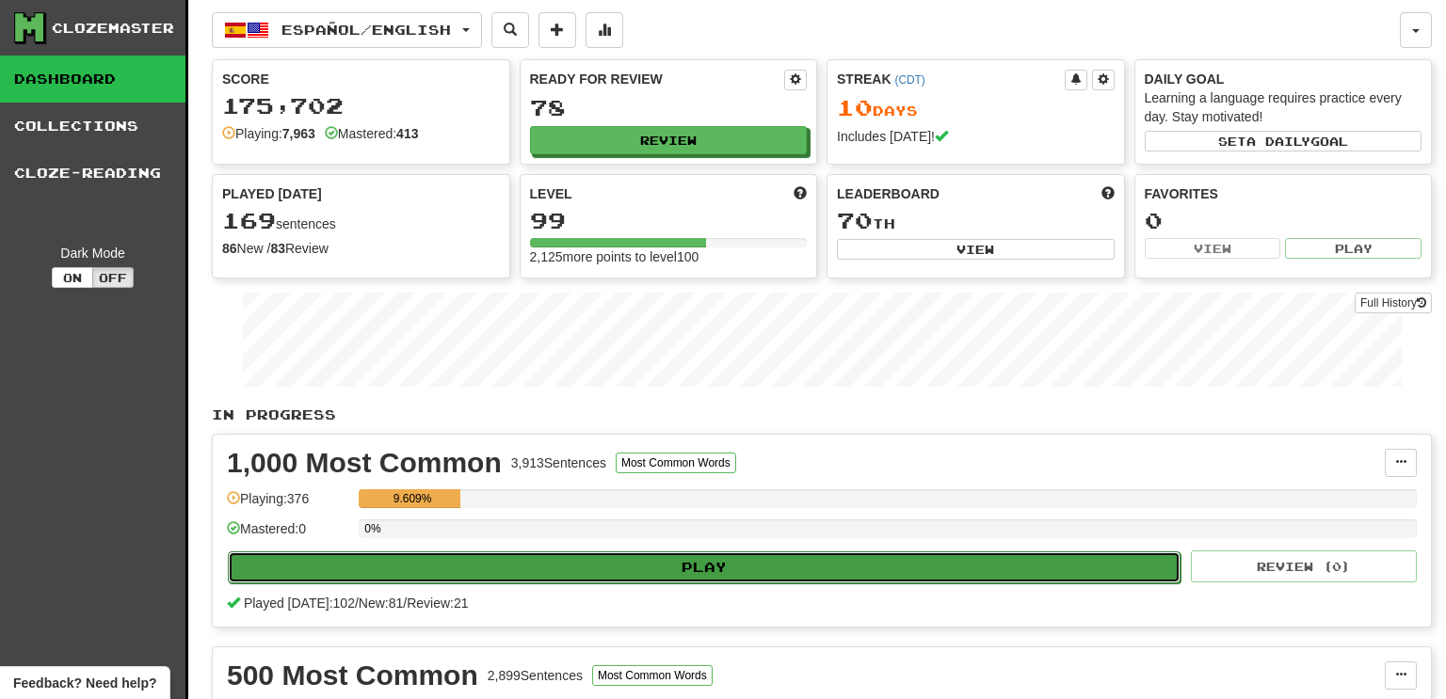
click at [601, 560] on button "Play" at bounding box center [704, 568] width 953 height 32
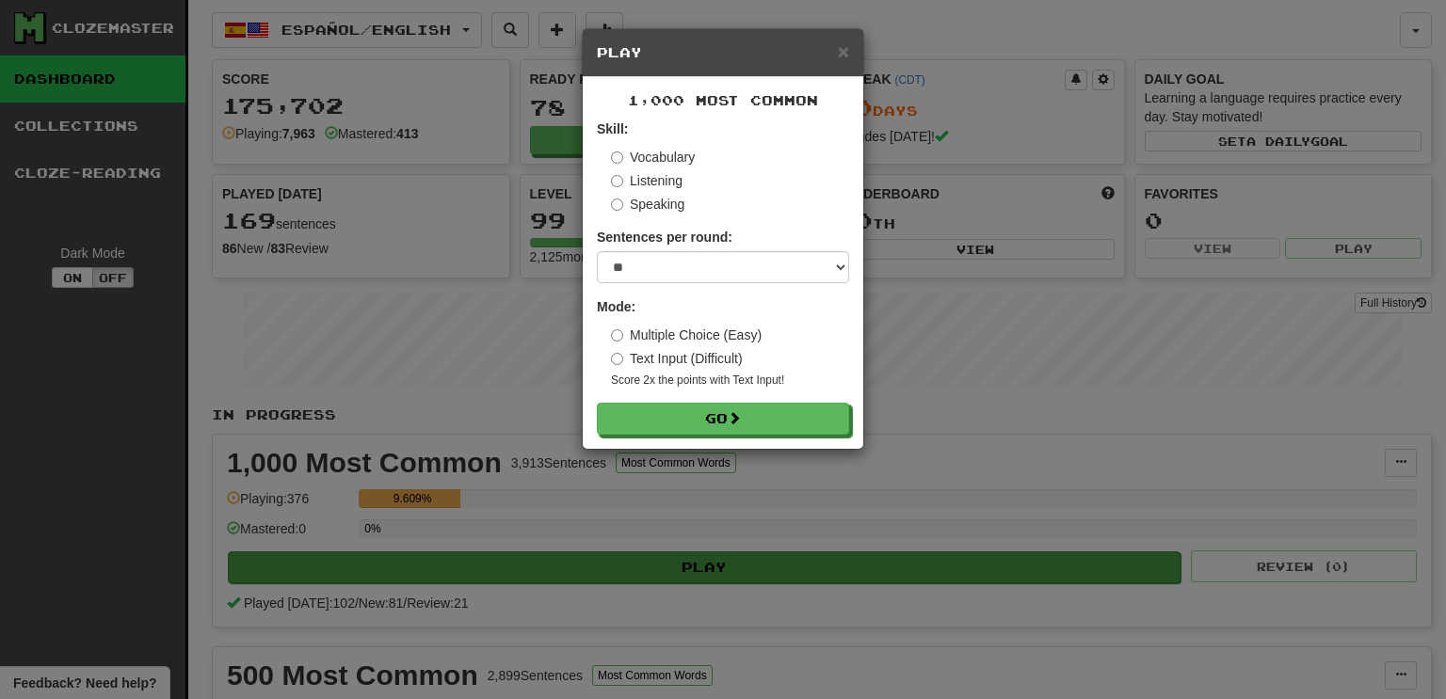
click at [601, 560] on div "× Play 1,000 Most Common Skill: Vocabulary Listening Speaking Sentences per rou…" at bounding box center [723, 349] width 1446 height 699
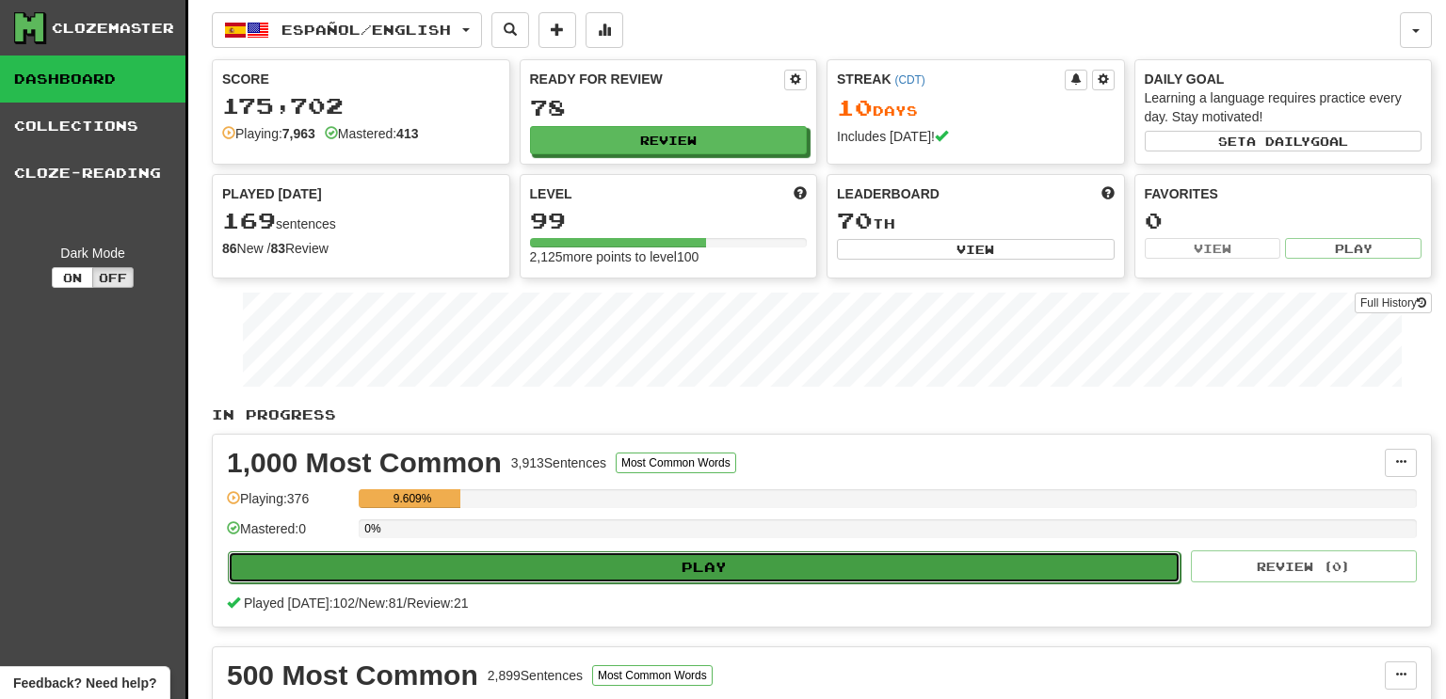
click at [517, 556] on button "Play" at bounding box center [704, 568] width 953 height 32
select select "**"
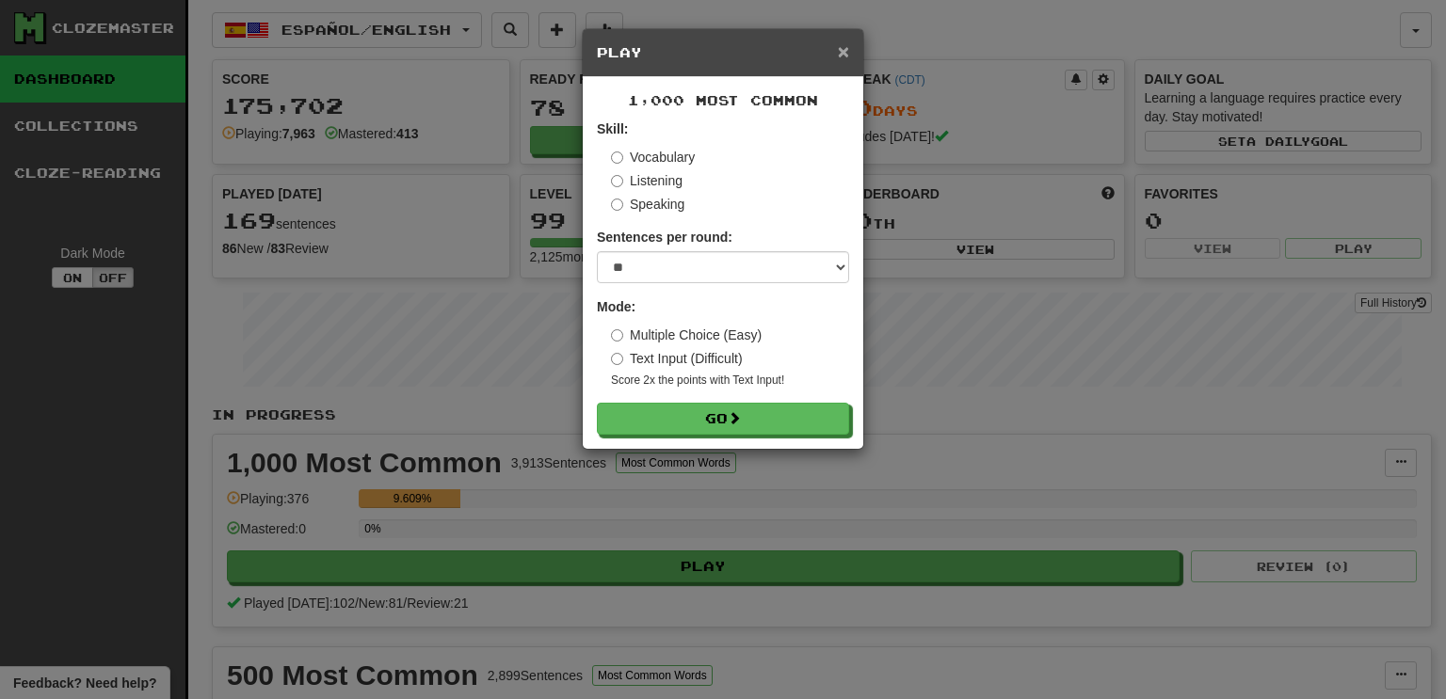
click at [846, 43] on span "×" at bounding box center [843, 51] width 11 height 22
